Goal: Transaction & Acquisition: Purchase product/service

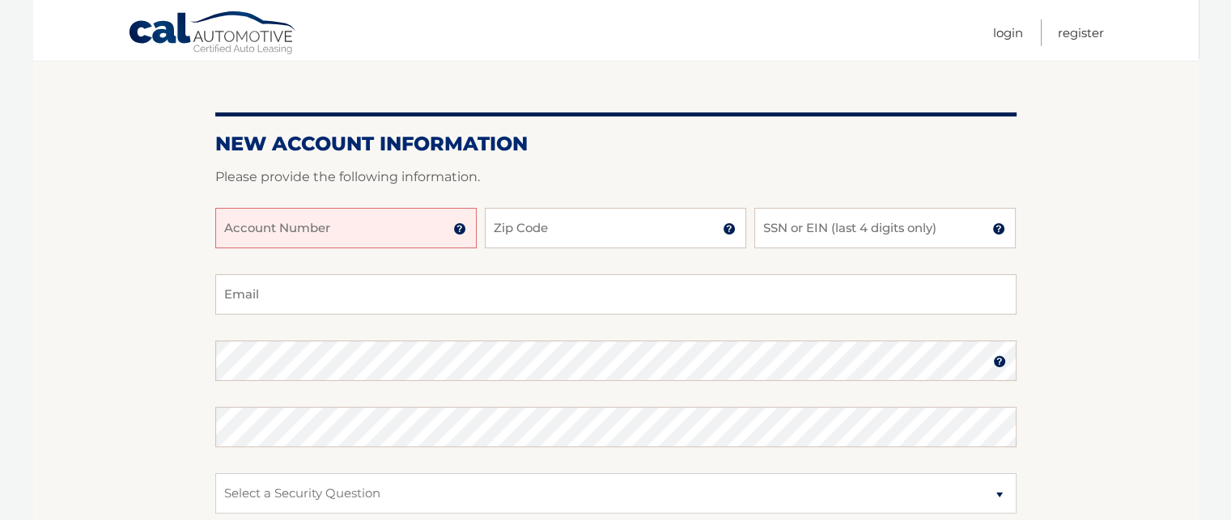
scroll to position [152, 0]
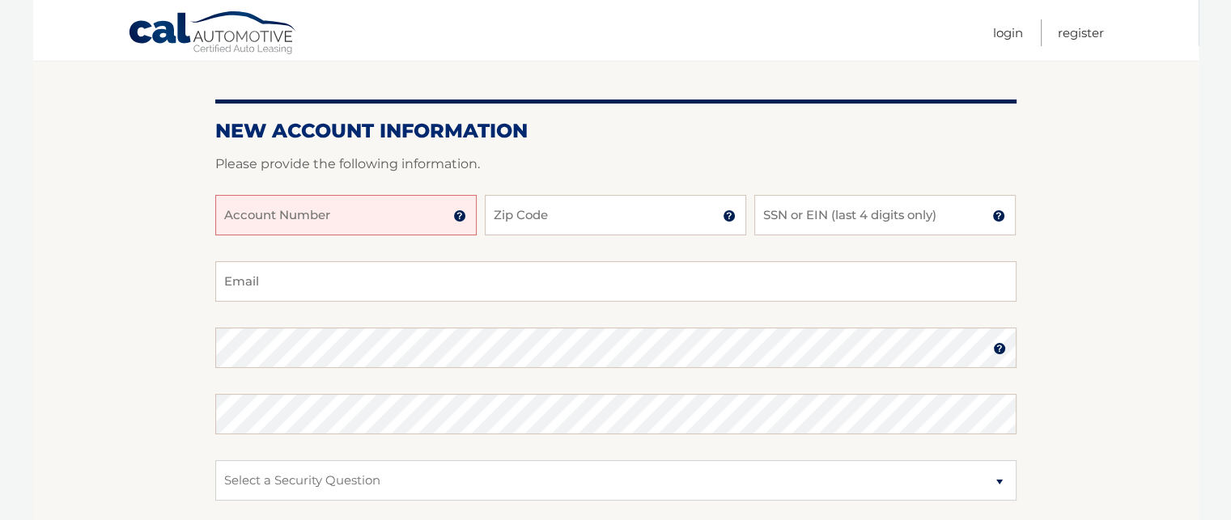
click at [346, 219] on input "Account Number" at bounding box center [345, 215] width 261 height 40
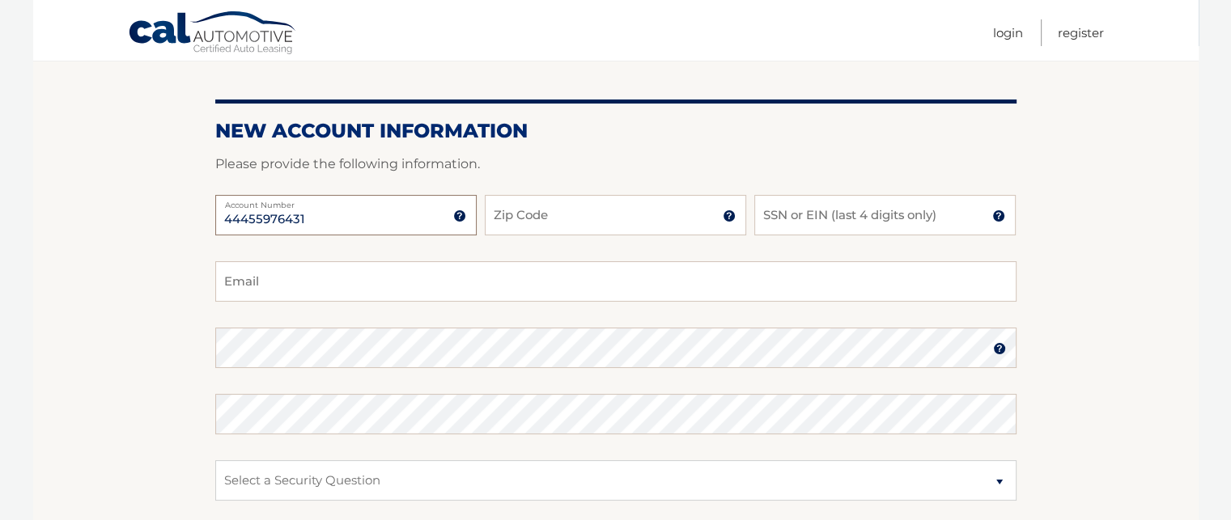
type input "44455976431"
click at [541, 213] on input "Zip Code" at bounding box center [615, 215] width 261 height 40
type input "08880"
click at [833, 208] on input "SSN or EIN (last 4 digits only)" at bounding box center [884, 215] width 261 height 40
type input "8609"
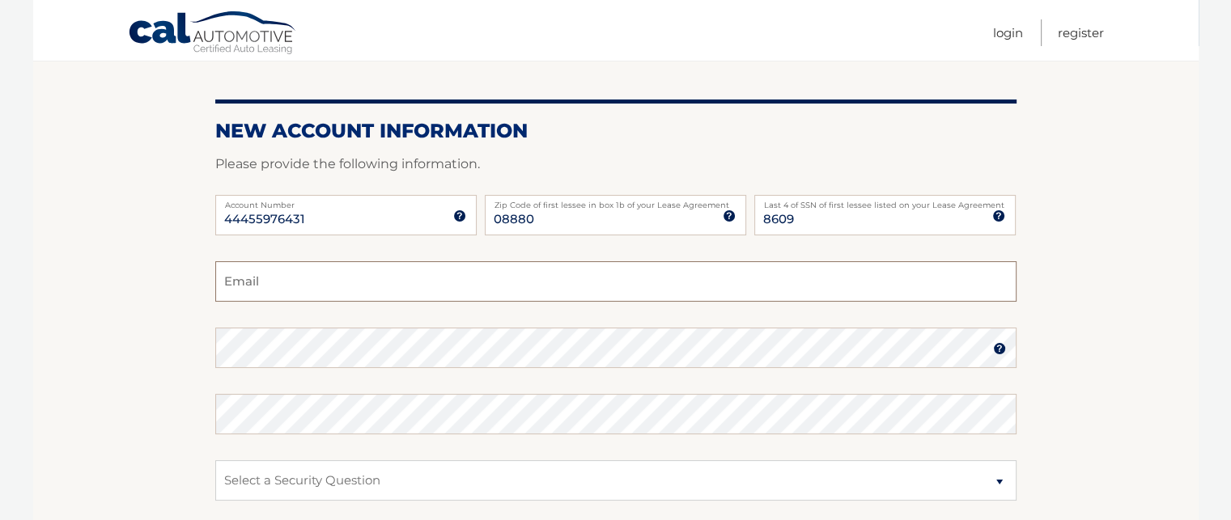
click at [599, 287] on input "Email" at bounding box center [615, 281] width 801 height 40
type input "moniex@aol.com"
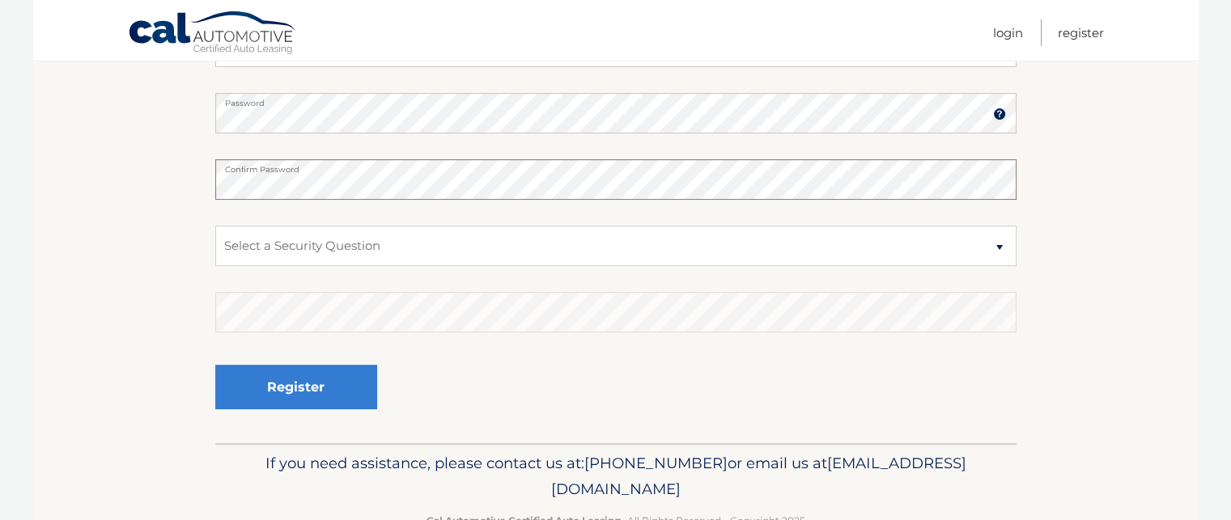
scroll to position [395, 0]
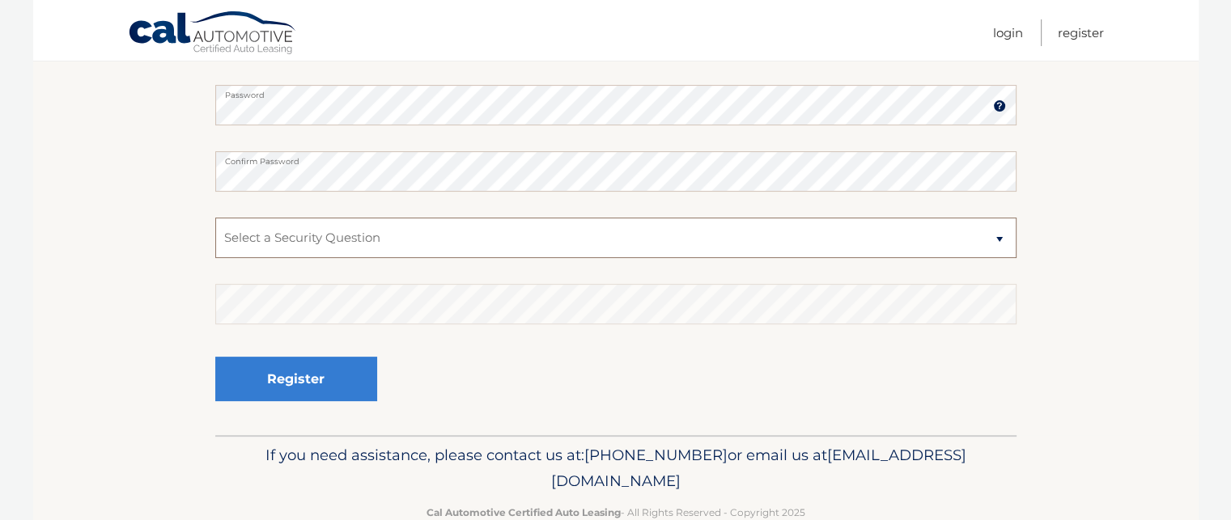
click at [726, 228] on select "Select a Security Question What was the name of your elementary school? What is…" at bounding box center [615, 238] width 801 height 40
select select "2"
click at [215, 218] on select "Select a Security Question What was the name of your elementary school? What is…" at bounding box center [615, 238] width 801 height 40
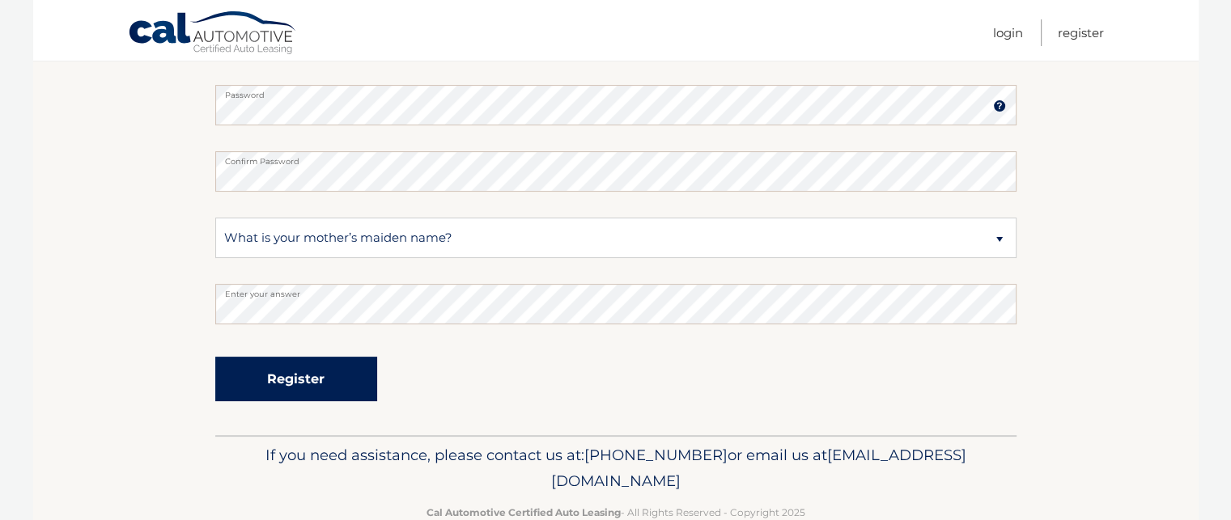
click at [361, 388] on button "Register" at bounding box center [296, 379] width 162 height 45
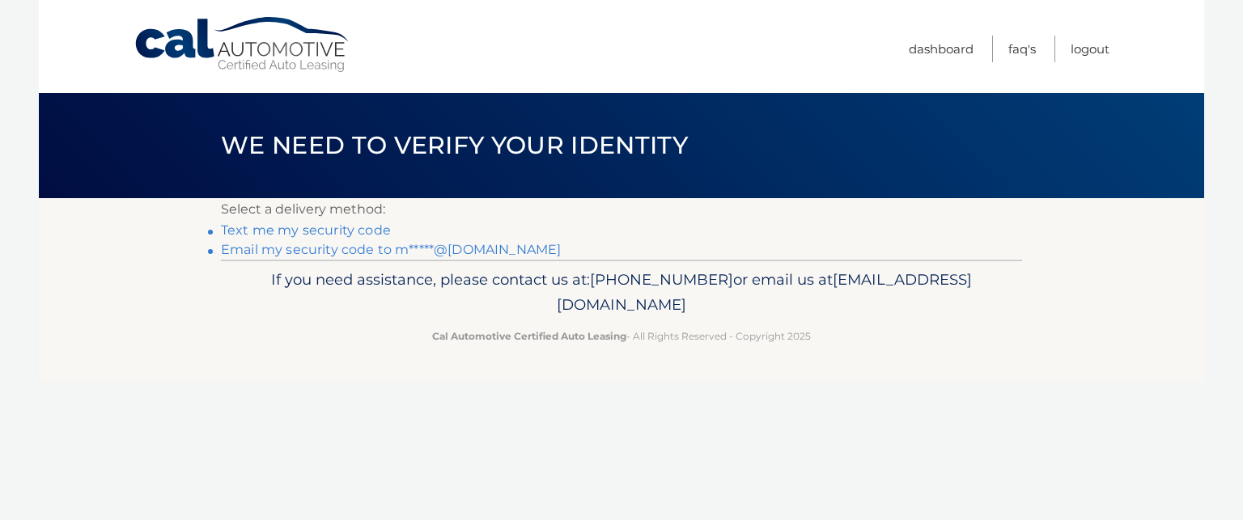
click at [352, 229] on link "Text me my security code" at bounding box center [306, 230] width 170 height 15
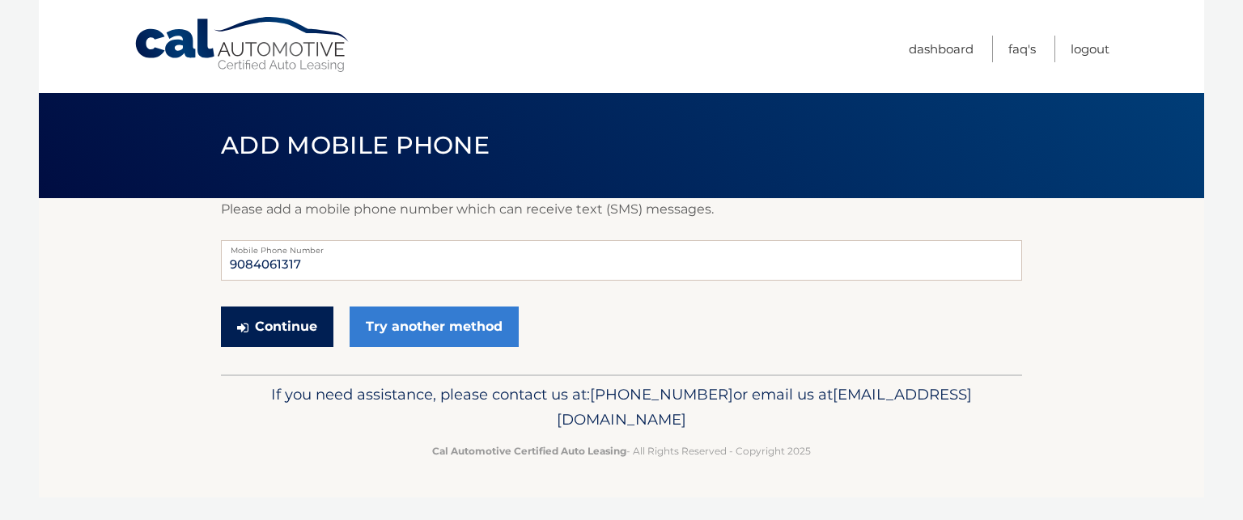
click at [299, 322] on button "Continue" at bounding box center [277, 327] width 113 height 40
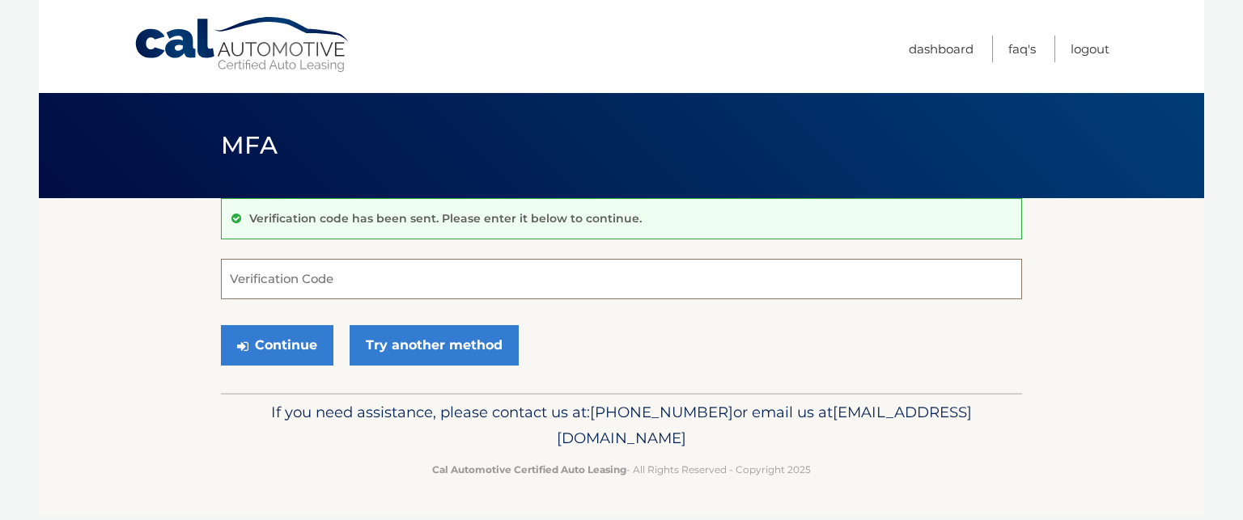
click at [327, 283] on input "Verification Code" at bounding box center [621, 279] width 801 height 40
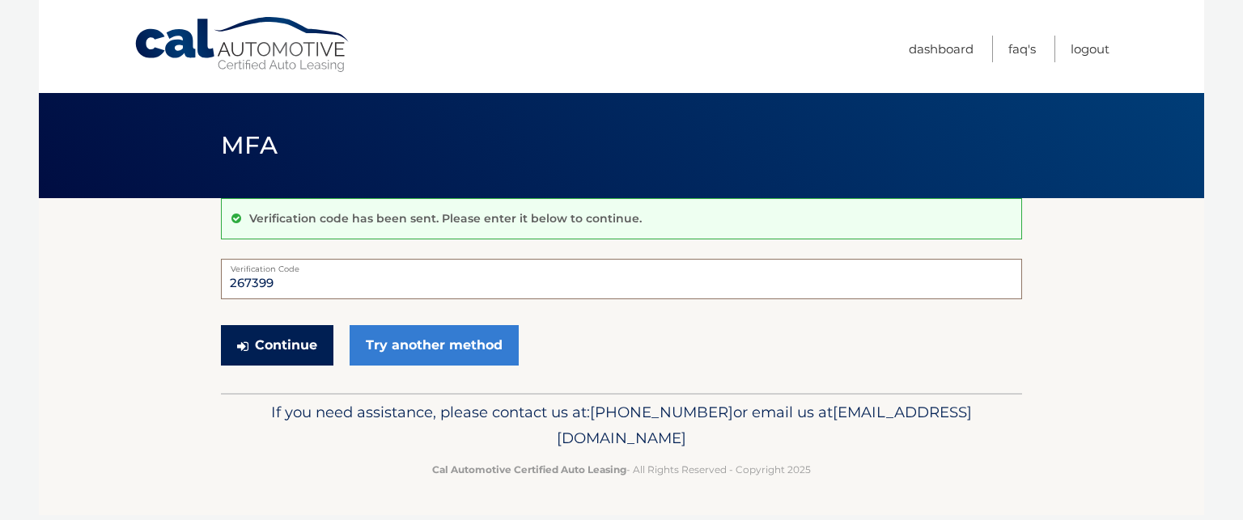
type input "267399"
click at [268, 350] on button "Continue" at bounding box center [277, 345] width 113 height 40
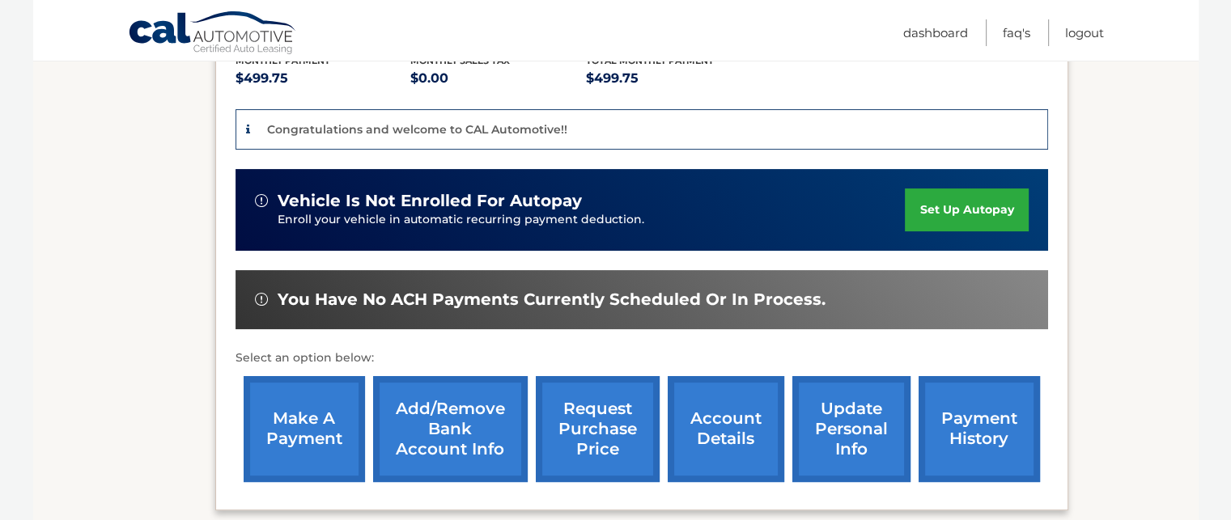
scroll to position [359, 0]
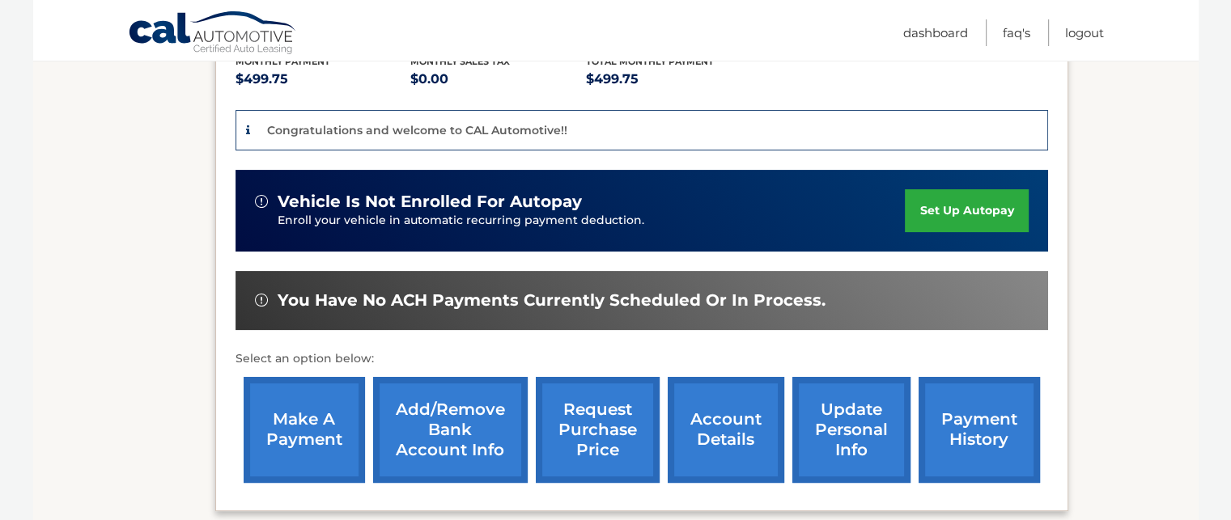
click at [329, 420] on link "make a payment" at bounding box center [304, 430] width 121 height 106
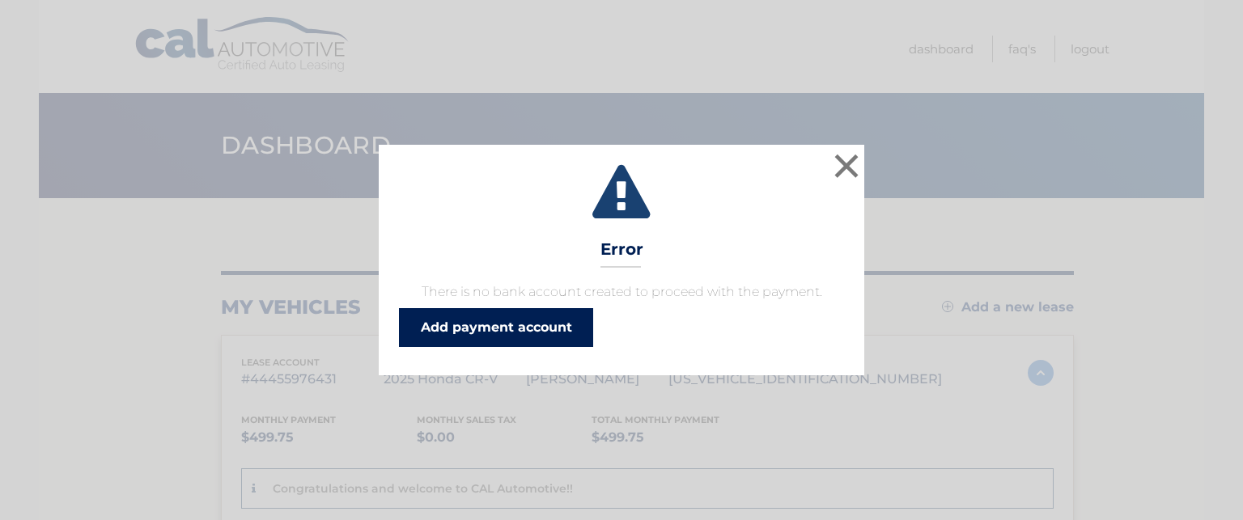
click at [476, 321] on link "Add payment account" at bounding box center [496, 327] width 194 height 39
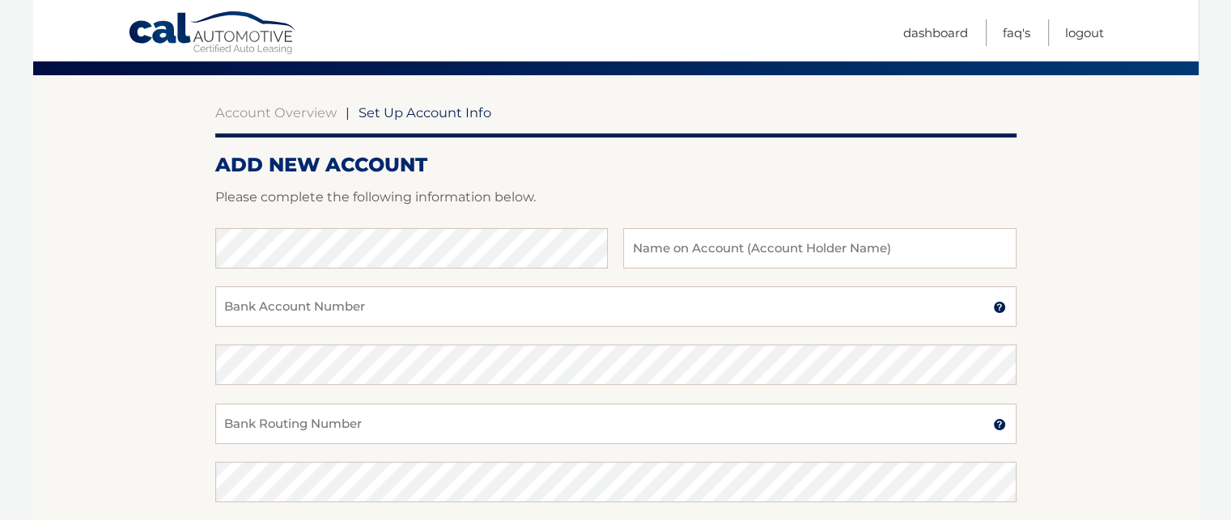
scroll to position [126, 0]
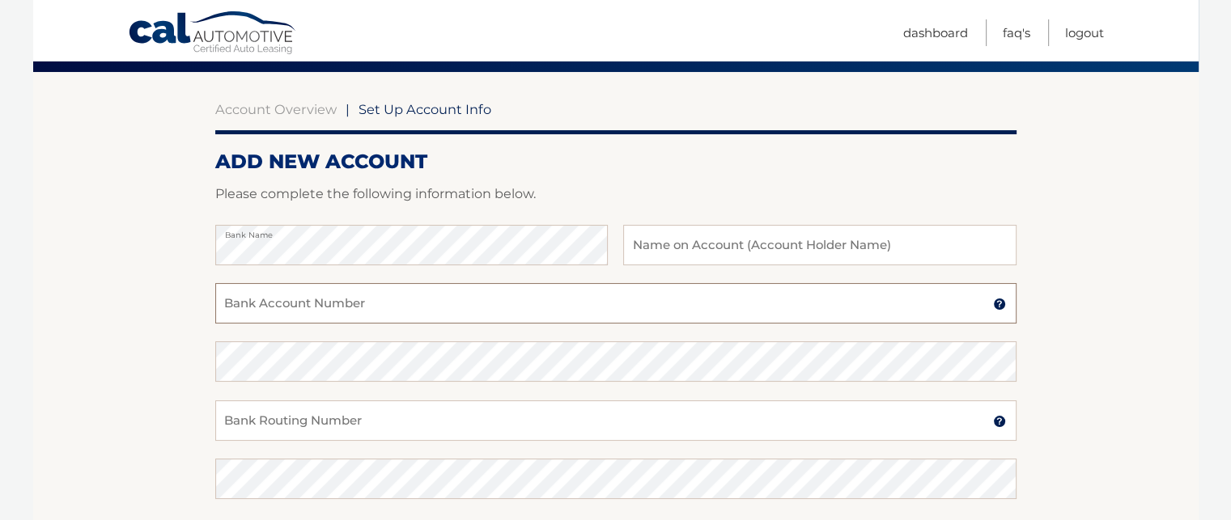
click at [443, 310] on input "Bank Account Number" at bounding box center [615, 303] width 801 height 40
type input "1010026336381"
click at [393, 417] on input "Bank Routing Number" at bounding box center [615, 421] width 801 height 40
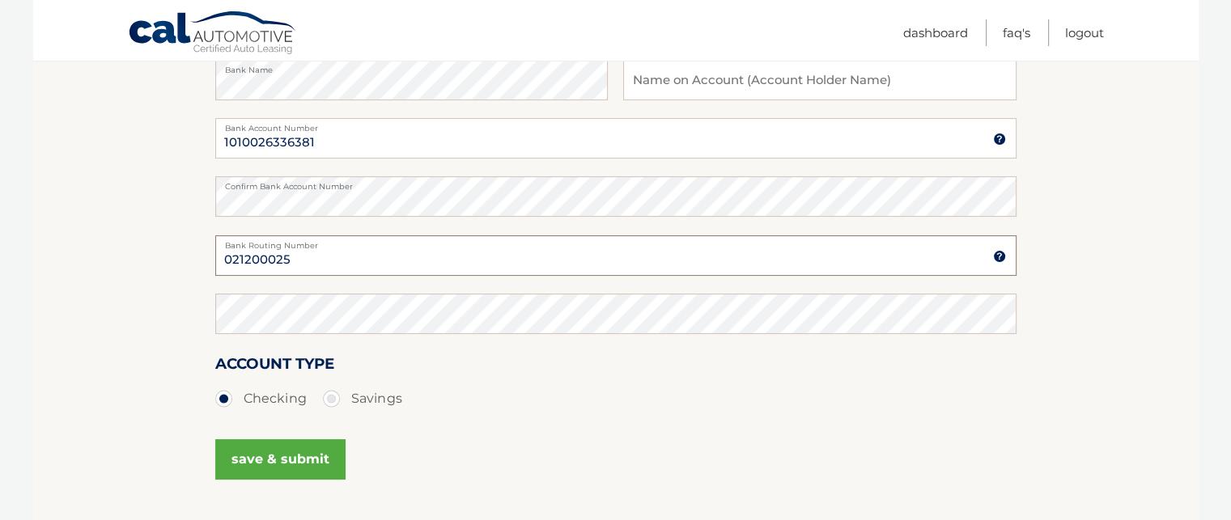
scroll to position [293, 0]
type input "021200025"
click at [285, 452] on button "save & submit" at bounding box center [280, 458] width 130 height 40
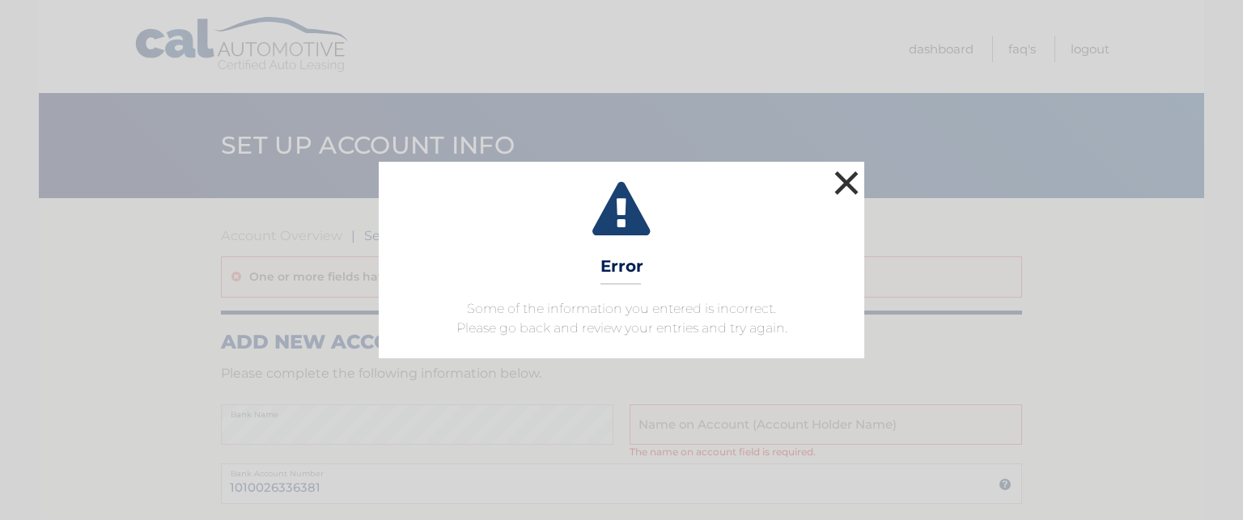
click at [850, 180] on button "×" at bounding box center [846, 183] width 32 height 32
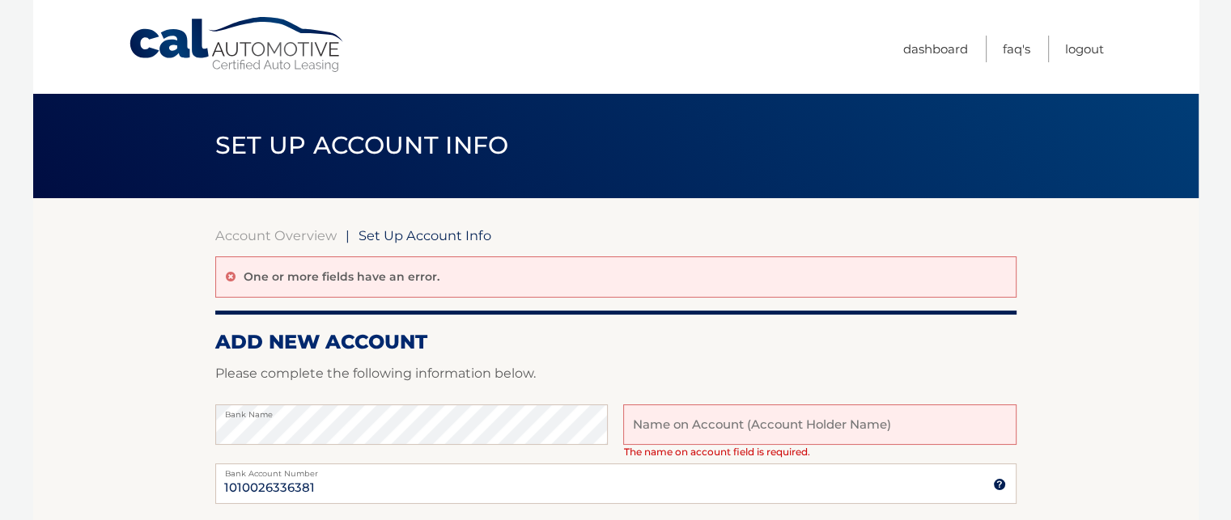
click at [727, 435] on input "text" at bounding box center [819, 425] width 393 height 40
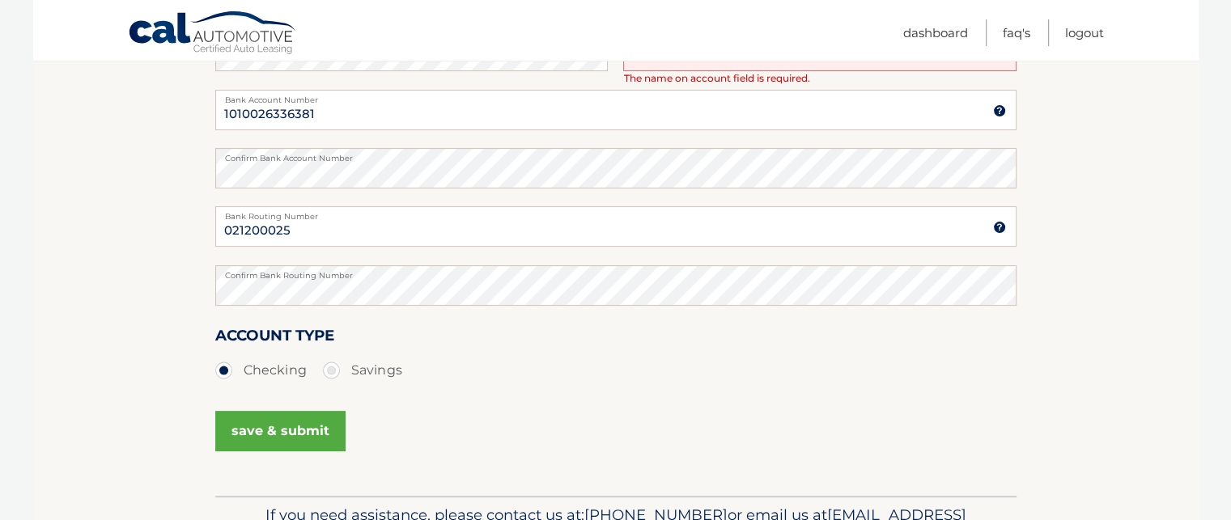
scroll to position [376, 0]
type input "[PERSON_NAME]"
click at [253, 439] on button "save & submit" at bounding box center [280, 430] width 130 height 40
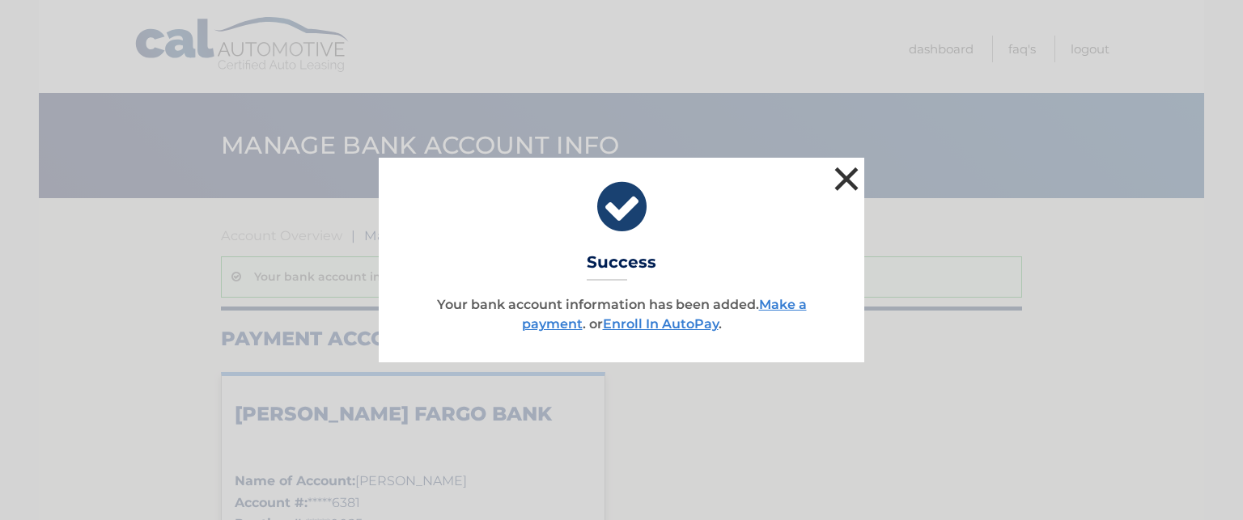
click at [850, 182] on button "×" at bounding box center [846, 179] width 32 height 32
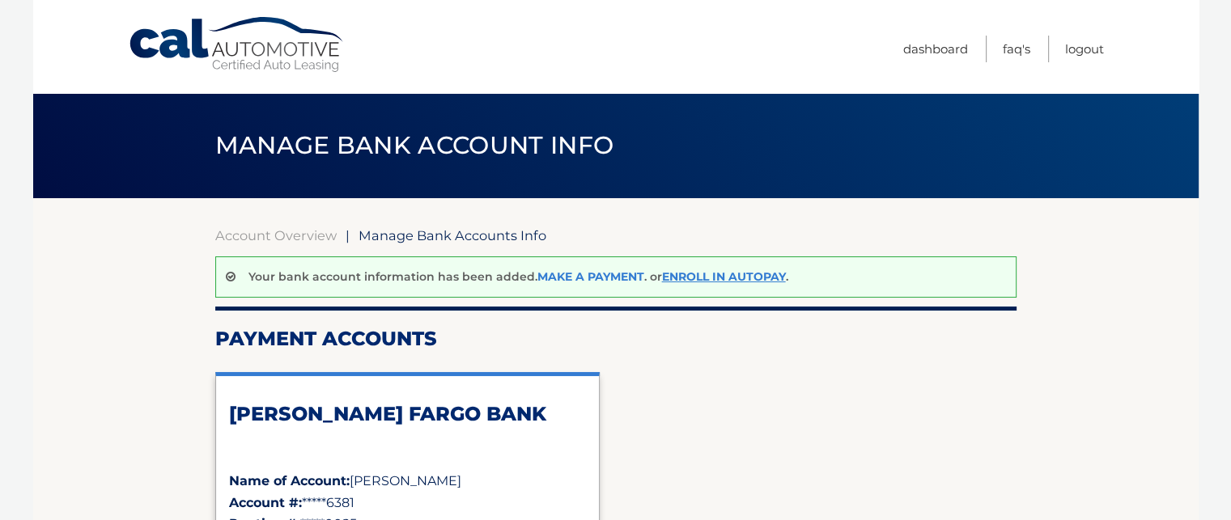
click at [580, 274] on link "Make a payment" at bounding box center [590, 277] width 107 height 15
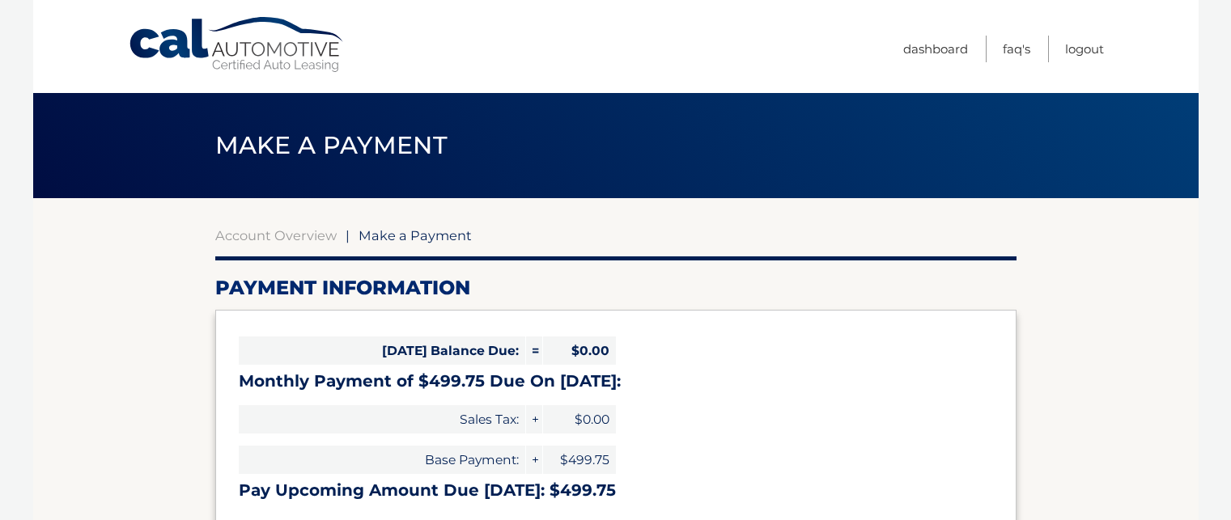
select select "YTRlNzk0OTAtNTgyZC00ODRjLTlkY2ItZWY4MWE2NDdlYTA2"
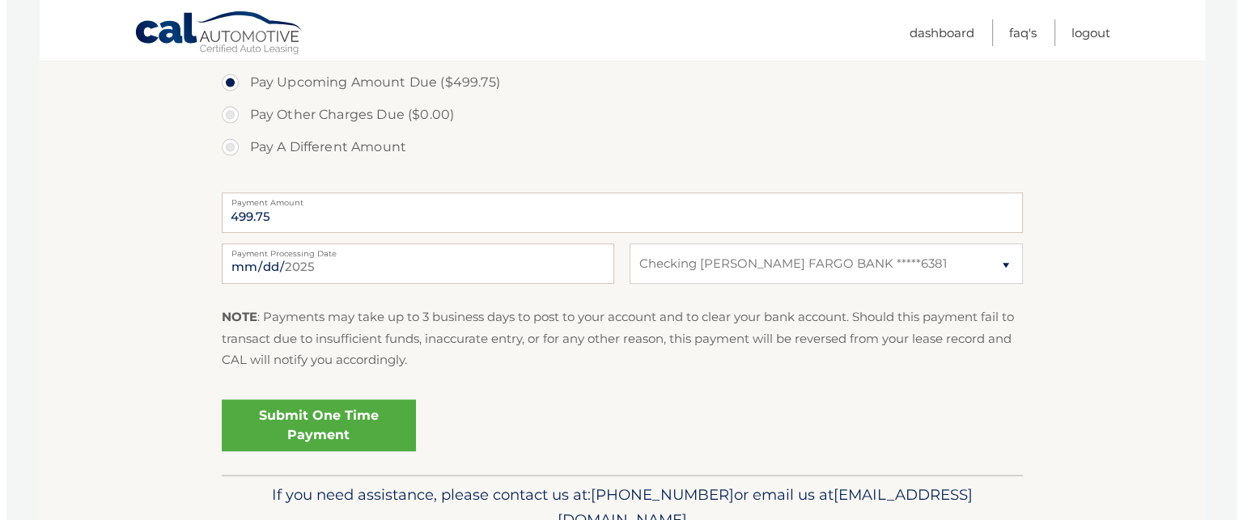
scroll to position [635, 0]
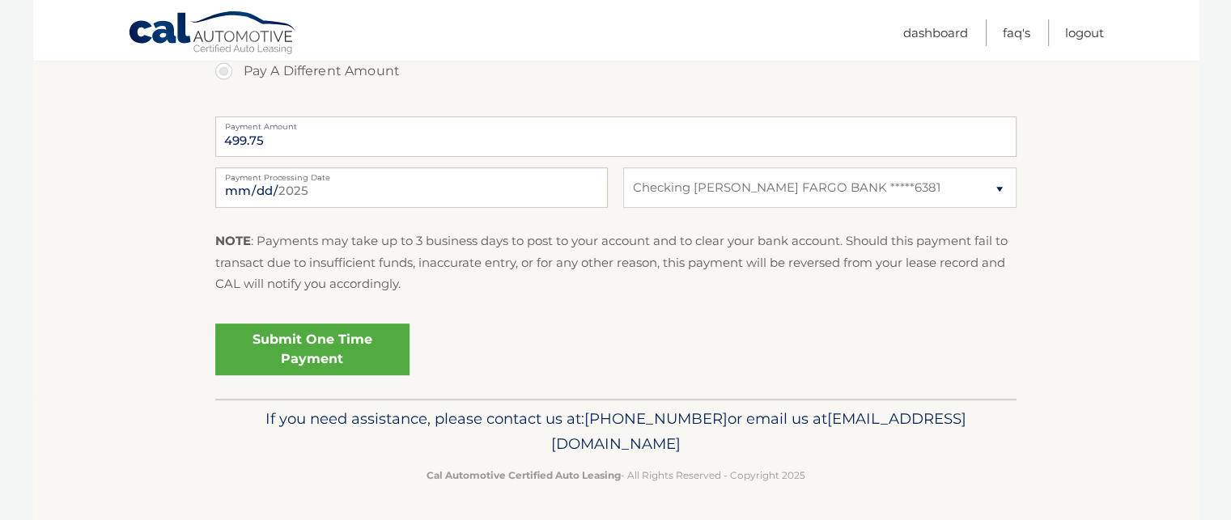
click at [356, 333] on link "Submit One Time Payment" at bounding box center [312, 350] width 194 height 52
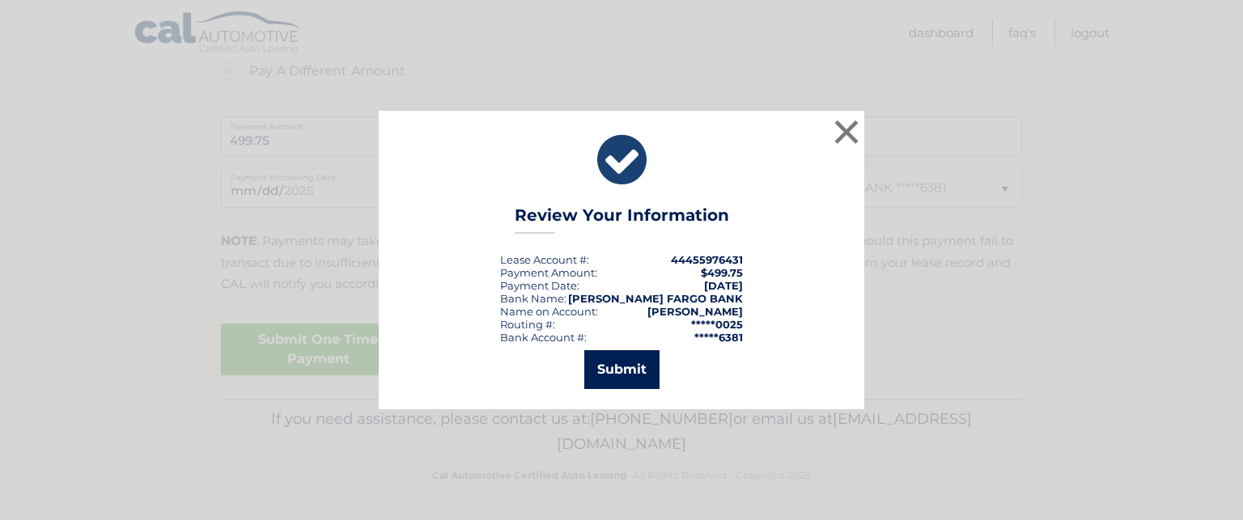
click at [634, 363] on button "Submit" at bounding box center [621, 369] width 75 height 39
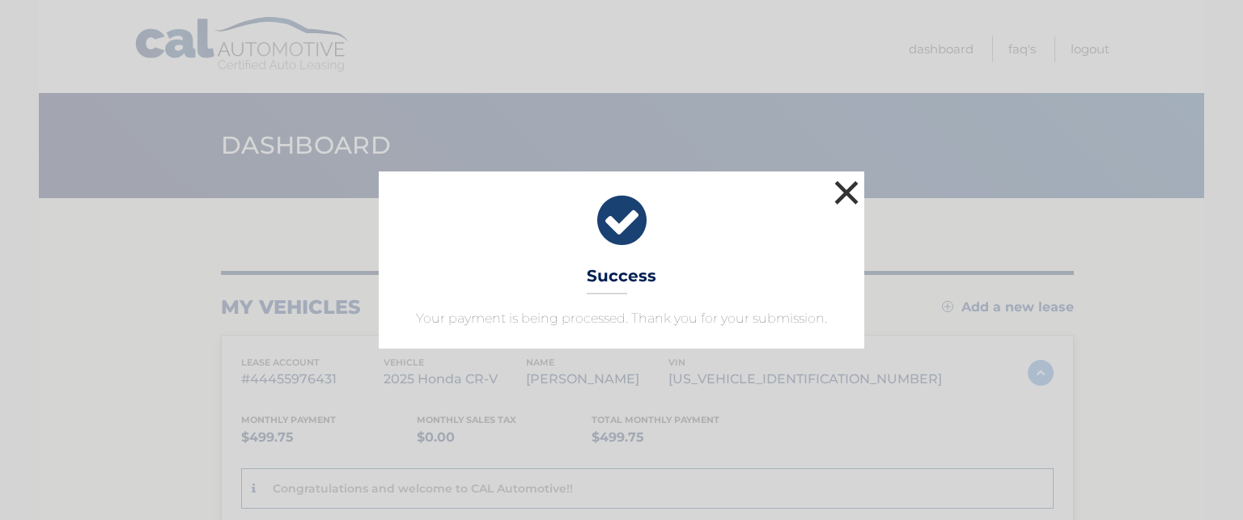
click at [860, 195] on button "×" at bounding box center [846, 192] width 32 height 32
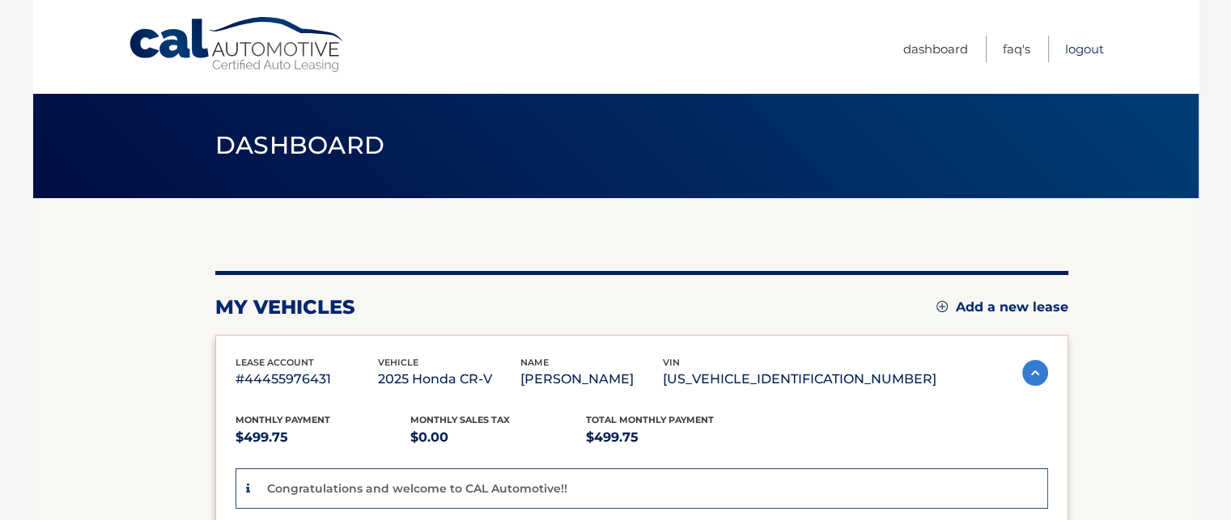
click at [1075, 50] on link "Logout" at bounding box center [1084, 49] width 39 height 27
